Goal: Information Seeking & Learning: Check status

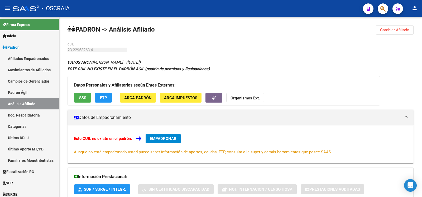
click at [35, 90] on link "Padrón Ágil" at bounding box center [29, 92] width 59 height 11
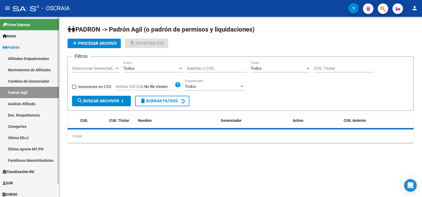
click at [41, 107] on link "Análisis Afiliado" at bounding box center [29, 103] width 59 height 11
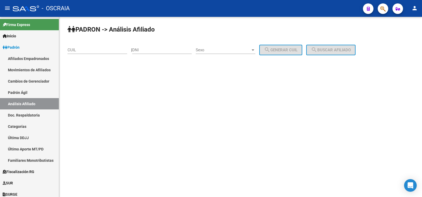
click at [94, 49] on input "CUIL" at bounding box center [97, 50] width 60 height 5
paste input "23-22953263-4"
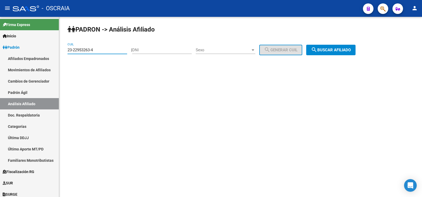
type input "23-22953263-4"
click at [332, 48] on span "search Buscar afiliado" at bounding box center [331, 50] width 40 height 5
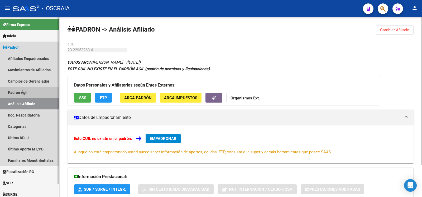
click at [38, 94] on link "Padrón Ágil" at bounding box center [29, 92] width 59 height 11
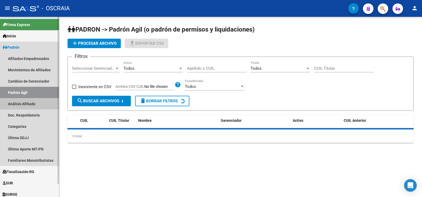
click at [44, 104] on link "Análisis Afiliado" at bounding box center [29, 103] width 59 height 11
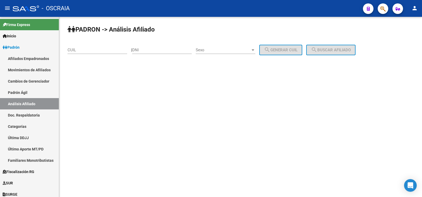
click at [99, 52] on input "CUIL" at bounding box center [97, 50] width 60 height 5
paste input "27-19120007-7"
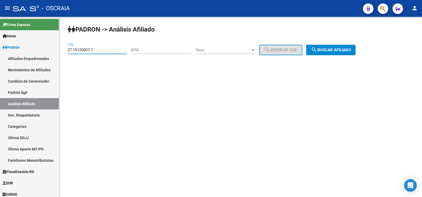
type input "27-19120007-7"
click at [355, 47] on button "search Buscar afiliado" at bounding box center [330, 50] width 49 height 11
click at [356, 47] on div "PADRON -> Análisis Afiliado 27-19120007-7 CUIL | DNI Sexo Sexo search Generar C…" at bounding box center [240, 44] width 363 height 55
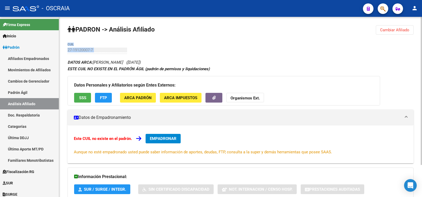
scroll to position [39, 0]
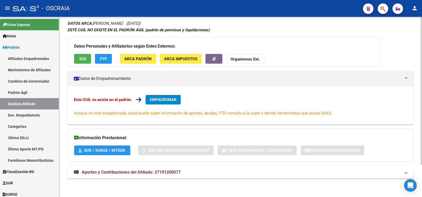
click at [298, 33] on div "DATOS ARCA: [PERSON_NAME] ([DATE]) ESTE CUIL NO EXISTE EN EL PADRÓN ÁGIL (padró…" at bounding box center [240, 102] width 346 height 165
click at [190, 166] on mat-expansion-panel-header "Aportes y Contribuciones del Afiliado: 27191200077" at bounding box center [240, 172] width 346 height 13
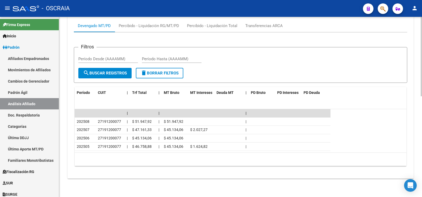
scroll to position [0, 0]
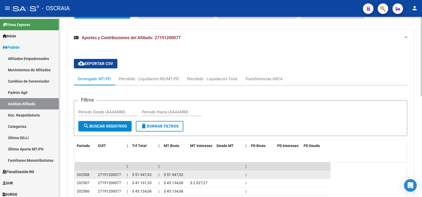
scroll to position [229, 0]
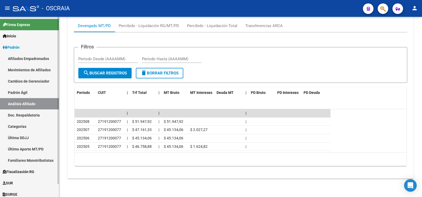
click at [26, 90] on link "Padrón Ágil" at bounding box center [29, 92] width 59 height 11
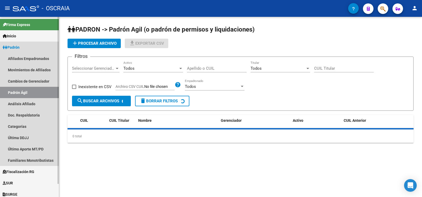
click at [27, 97] on link "Padrón Ágil" at bounding box center [29, 92] width 59 height 11
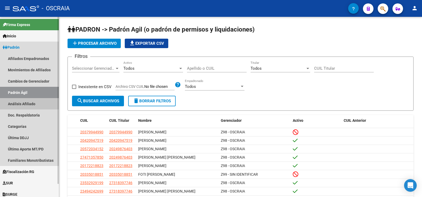
click at [37, 102] on link "Análisis Afiliado" at bounding box center [29, 103] width 59 height 11
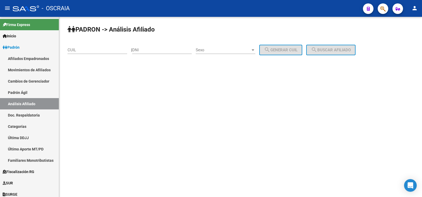
click at [177, 50] on input "DNI" at bounding box center [162, 50] width 60 height 5
paste input "34690174"
type input "34690174"
click at [225, 51] on span "Sexo" at bounding box center [223, 50] width 55 height 5
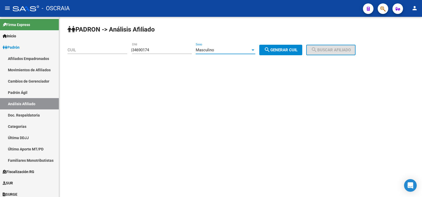
click at [280, 54] on button "search Generar CUIL" at bounding box center [280, 50] width 43 height 11
type input "20-34690174-9"
click at [280, 54] on button "search Generar CUIL" at bounding box center [280, 50] width 43 height 11
click at [326, 46] on button "search Buscar afiliado" at bounding box center [330, 50] width 49 height 11
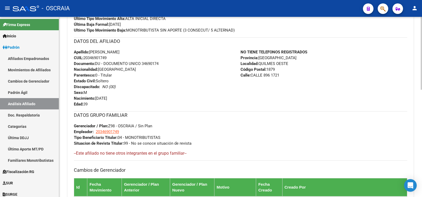
scroll to position [265, 0]
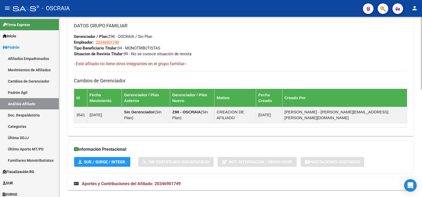
click at [165, 178] on mat-expansion-panel-header "Aportes y Contribuciones del Afiliado: 20346901749" at bounding box center [240, 184] width 346 height 13
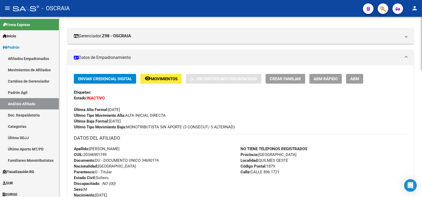
scroll to position [0, 0]
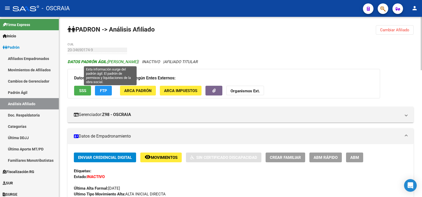
copy span "[PERSON_NAME]"
drag, startPoint x: 153, startPoint y: 61, endPoint x: 109, endPoint y: 62, distance: 43.5
click at [109, 62] on span "DATOS [PERSON_NAME]: [PERSON_NAME]" at bounding box center [102, 62] width 70 height 5
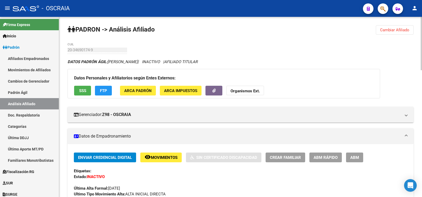
scroll to position [176, 0]
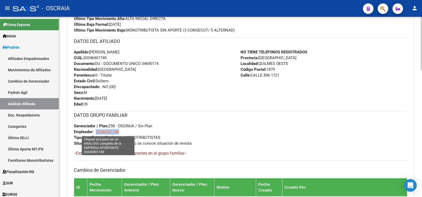
drag, startPoint x: 120, startPoint y: 131, endPoint x: 135, endPoint y: 119, distance: 19.5
click at [99, 132] on div "DATOS GRUPO FAMILIAR Gerenciador / Plan: Z98 - OSCRAIA / Sin Plan Empleador: 20…" at bounding box center [240, 128] width 333 height 35
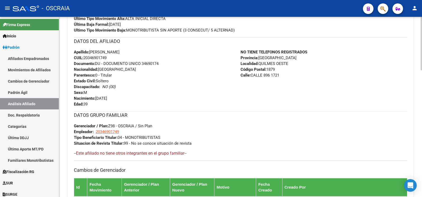
click at [176, 106] on div "Apellido: [PERSON_NAME]: 20346901749 Documento: DU - DOCUMENTO UNICO 34690174 N…" at bounding box center [157, 78] width 167 height 58
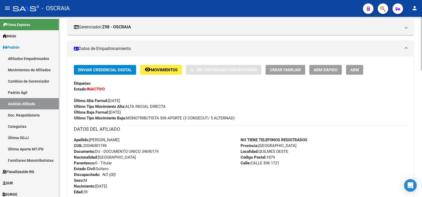
copy span "20346901749"
drag, startPoint x: 111, startPoint y: 143, endPoint x: 85, endPoint y: 145, distance: 25.9
click at [85, 145] on div "Apellido: [PERSON_NAME]: 20346901749 Documento: DU - DOCUMENTO UNICO 34690174 N…" at bounding box center [157, 166] width 167 height 58
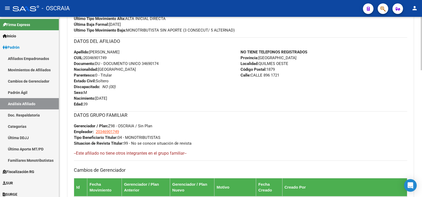
click at [196, 123] on div "DATOS GRUPO FAMILIAR Gerenciador / Plan: Z98 - OSCRAIA / Sin Plan Empleador: 20…" at bounding box center [240, 128] width 333 height 35
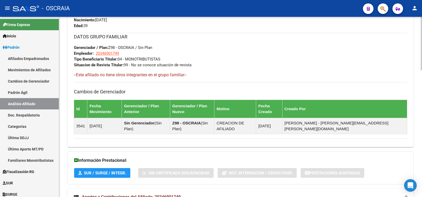
scroll to position [0, 0]
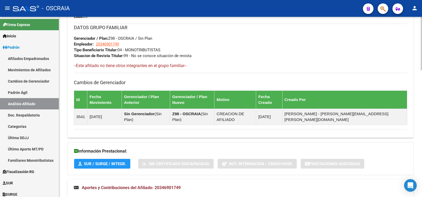
scroll to position [430, 0]
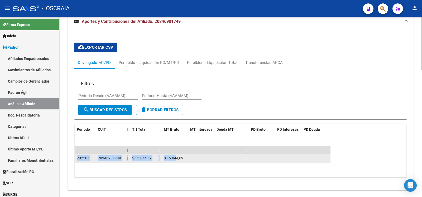
drag, startPoint x: 77, startPoint y: 146, endPoint x: 175, endPoint y: 148, distance: 97.8
click at [175, 154] on div "202505 20346901749 | $ 15.044,69 | $ 15.044,69 |" at bounding box center [203, 158] width 256 height 8
click at [175, 156] on span "$ 15.044,69" at bounding box center [174, 158] width 20 height 4
click at [190, 154] on datatable-body-cell at bounding box center [201, 158] width 26 height 8
